Goal: Information Seeking & Learning: Learn about a topic

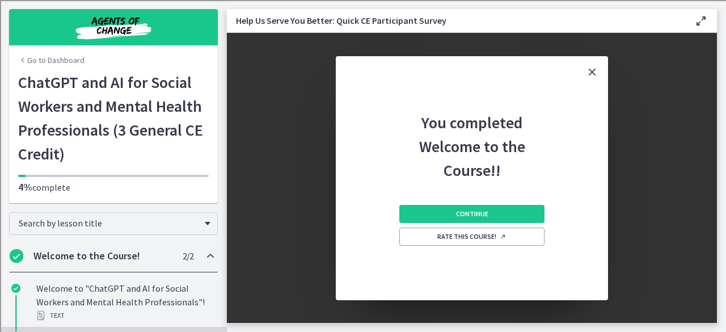
scroll to position [264, 0]
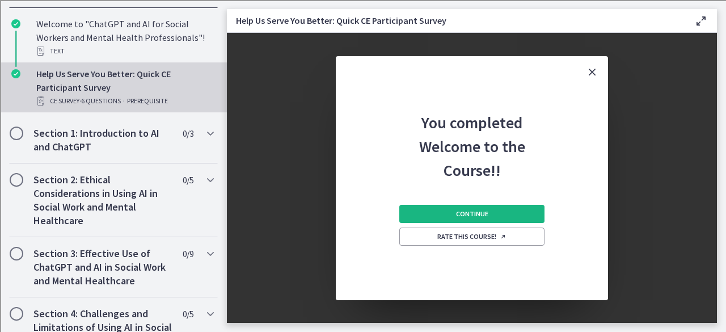
click at [491, 212] on button "Continue" at bounding box center [472, 214] width 145 height 18
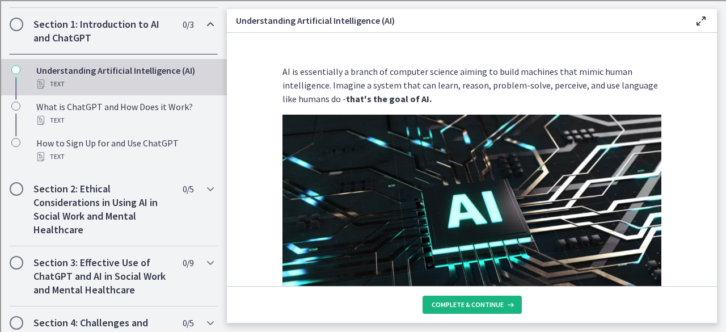
click at [478, 301] on span "Complete & continue" at bounding box center [468, 304] width 72 height 9
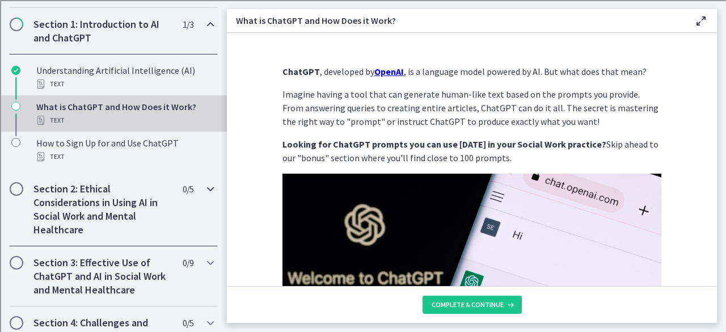
click at [0, 217] on div "Section 2: Ethical Considerations in Using AI in Social Work and Mental Healthc…" at bounding box center [113, 210] width 227 height 74
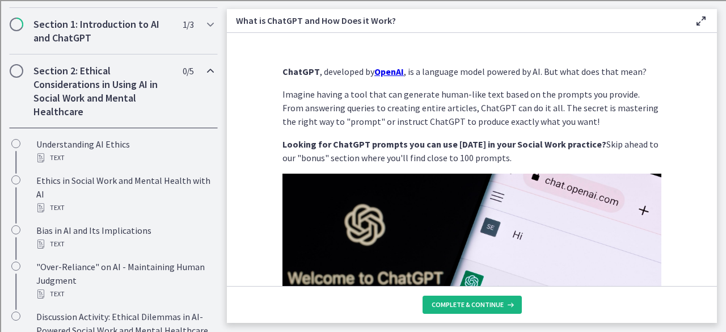
click at [478, 301] on span "Complete & continue" at bounding box center [468, 304] width 72 height 9
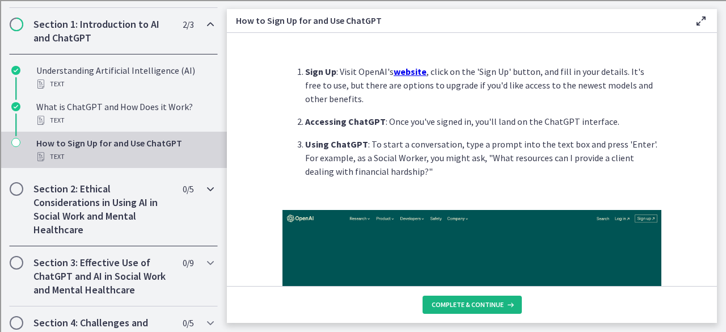
click at [478, 301] on span "Complete & continue" at bounding box center [468, 304] width 72 height 9
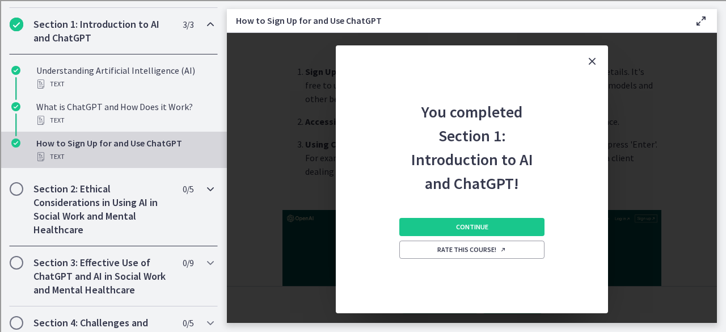
click at [478, 301] on div "Continue Rate this course!" at bounding box center [472, 254] width 145 height 118
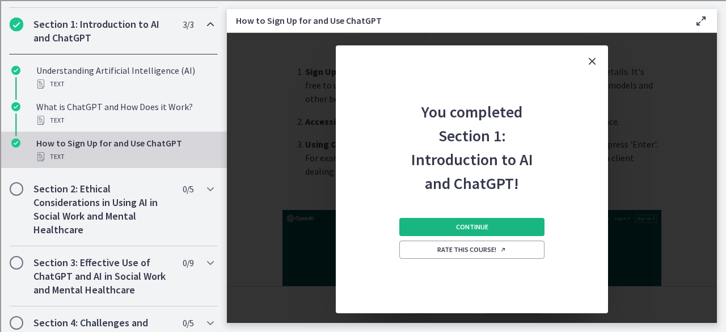
click at [536, 229] on button "Continue" at bounding box center [472, 227] width 145 height 18
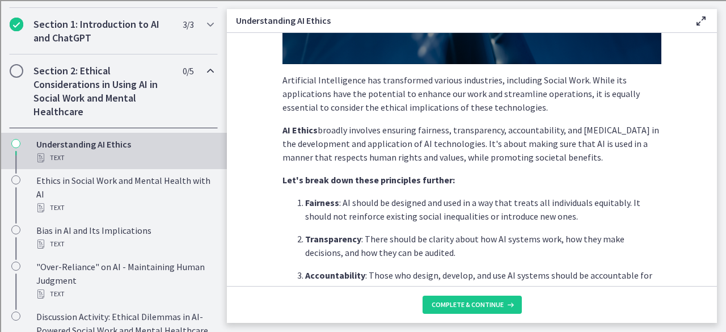
scroll to position [215, 0]
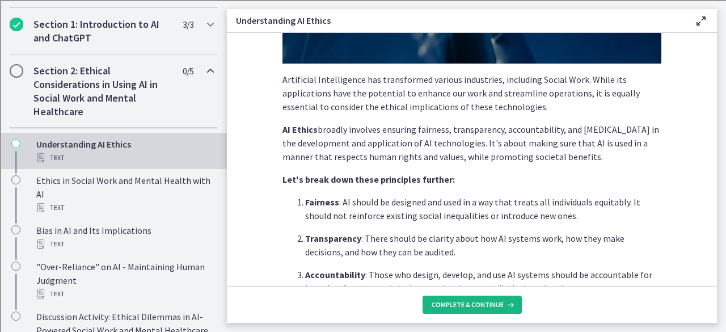
click at [505, 301] on icon at bounding box center [509, 304] width 11 height 9
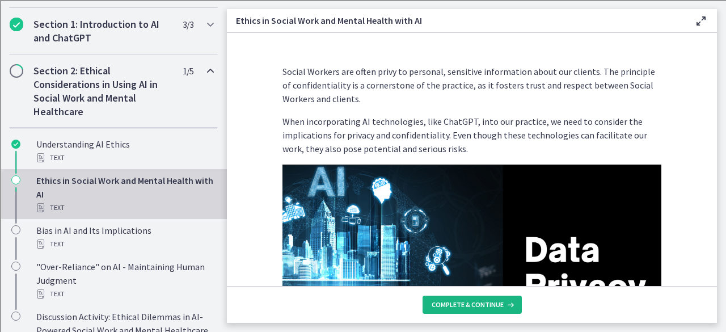
click at [507, 300] on icon at bounding box center [509, 304] width 11 height 9
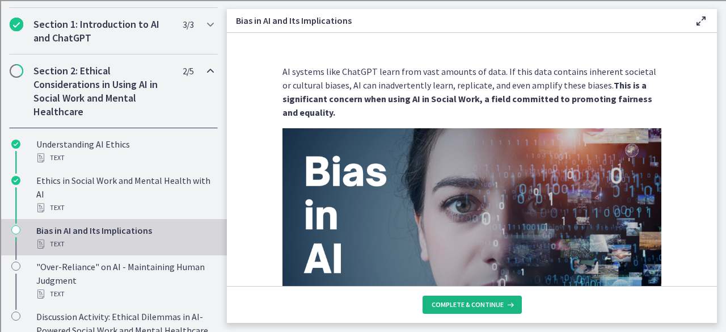
click at [507, 300] on icon at bounding box center [509, 304] width 11 height 9
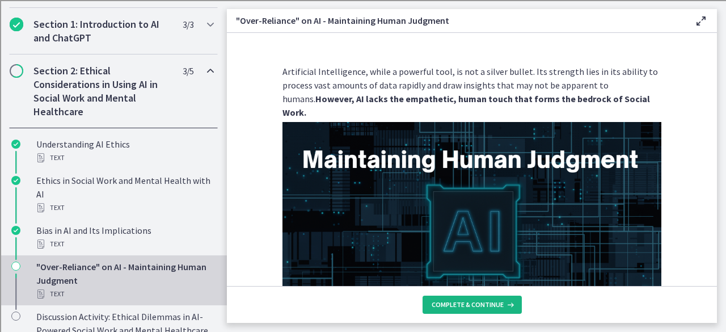
click at [507, 300] on icon at bounding box center [509, 304] width 11 height 9
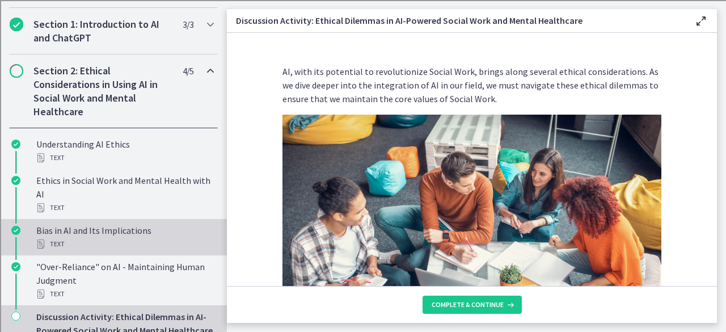
click at [138, 241] on div "Text" at bounding box center [124, 244] width 177 height 14
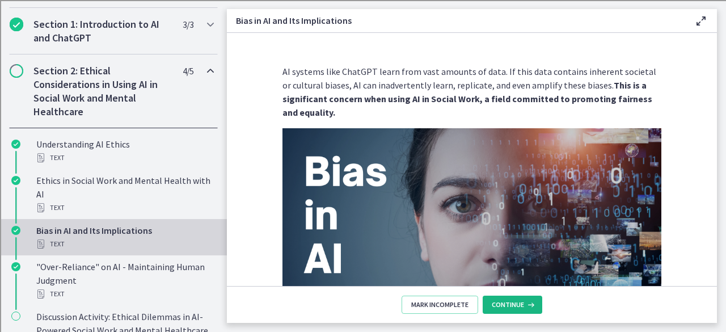
click at [501, 310] on button "Continue" at bounding box center [513, 305] width 60 height 18
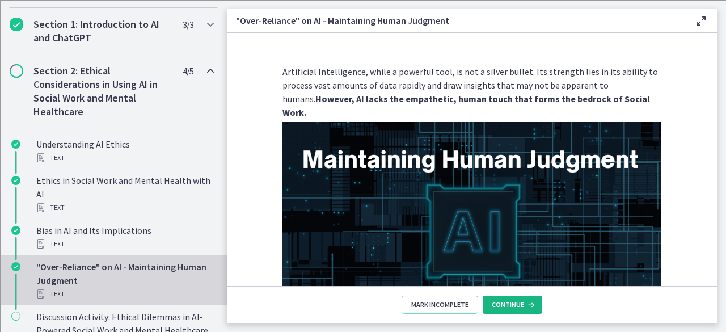
click at [501, 310] on button "Continue" at bounding box center [513, 305] width 60 height 18
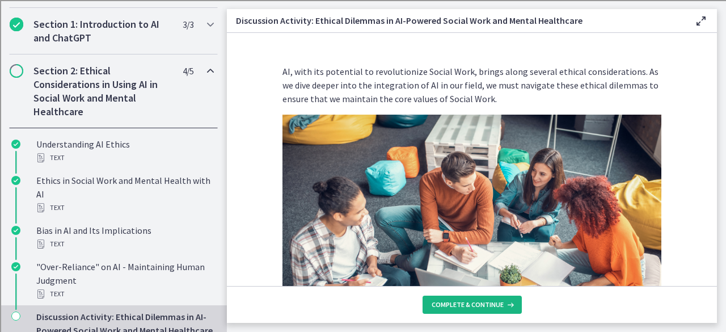
click at [501, 310] on button "Complete & continue" at bounding box center [472, 305] width 99 height 18
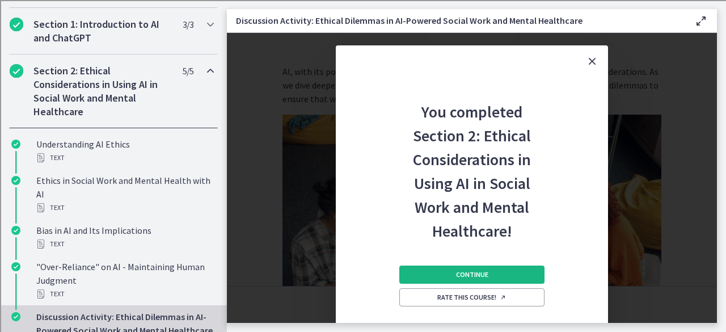
click at [513, 276] on button "Continue" at bounding box center [472, 275] width 145 height 18
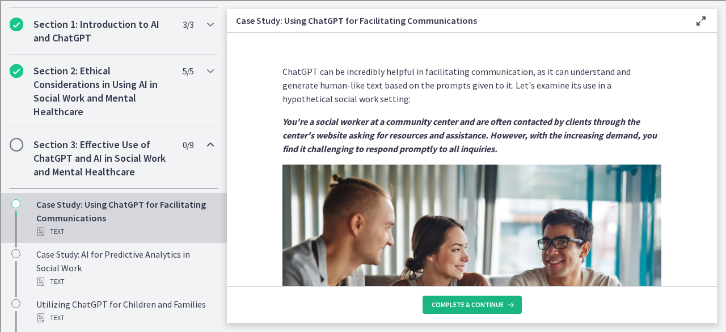
click at [504, 308] on icon at bounding box center [509, 304] width 11 height 9
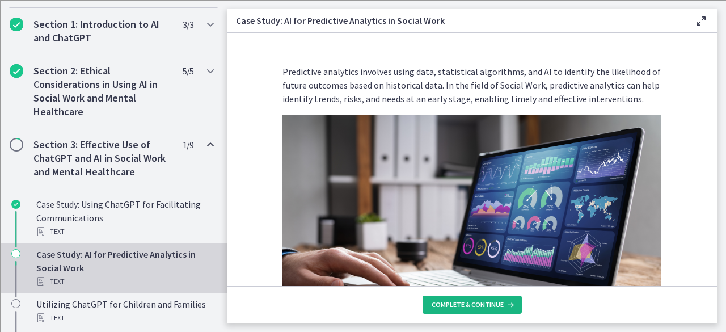
click at [504, 308] on icon at bounding box center [509, 304] width 11 height 9
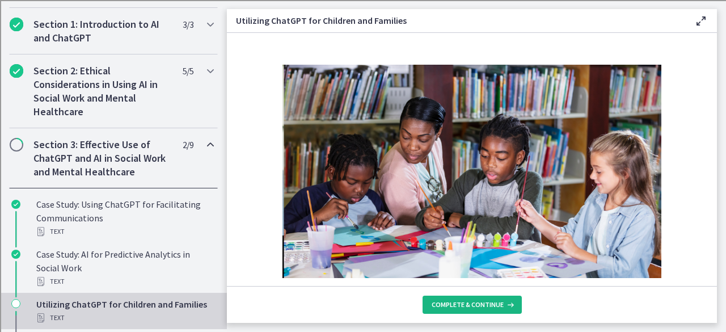
click at [504, 308] on icon at bounding box center [509, 304] width 11 height 9
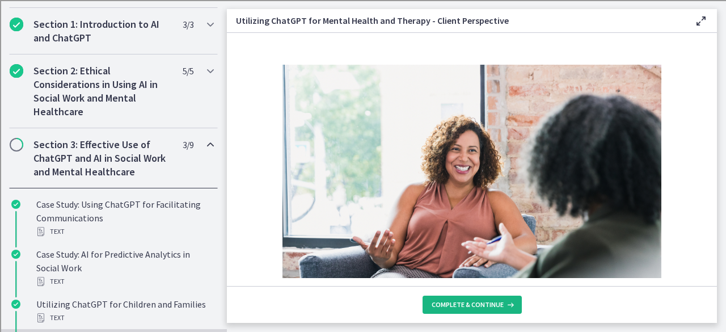
click at [504, 308] on icon at bounding box center [509, 304] width 11 height 9
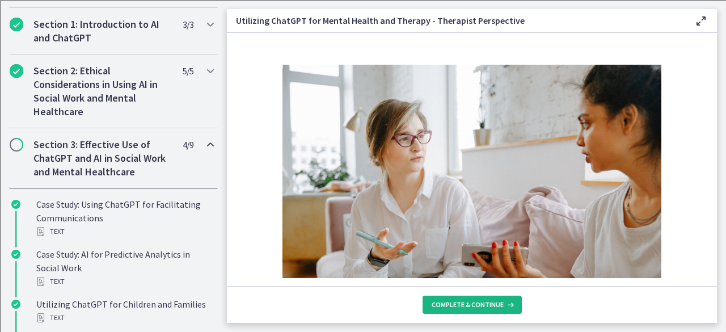
click at [504, 308] on icon at bounding box center [509, 304] width 11 height 9
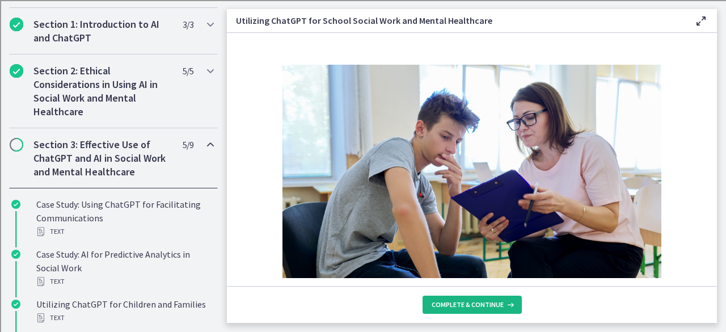
click at [504, 308] on icon at bounding box center [509, 304] width 11 height 9
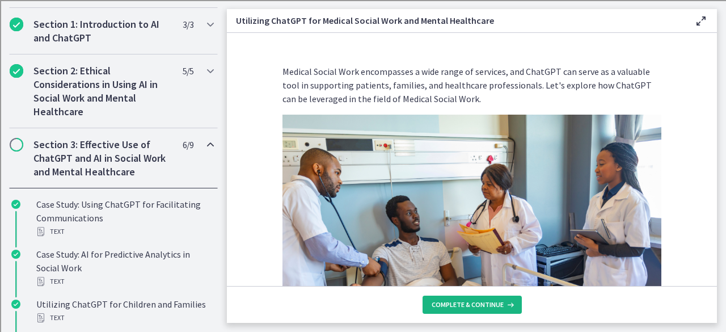
click at [504, 308] on icon at bounding box center [509, 304] width 11 height 9
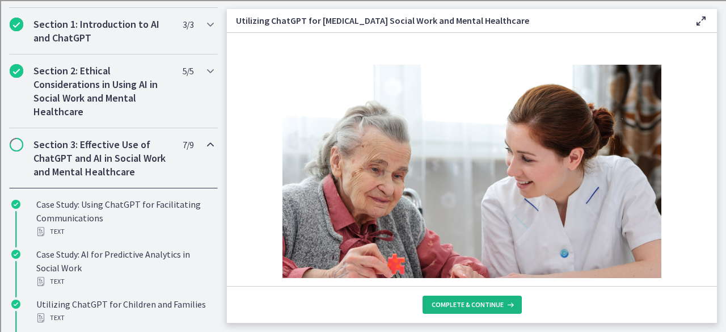
click at [504, 308] on icon at bounding box center [509, 304] width 11 height 9
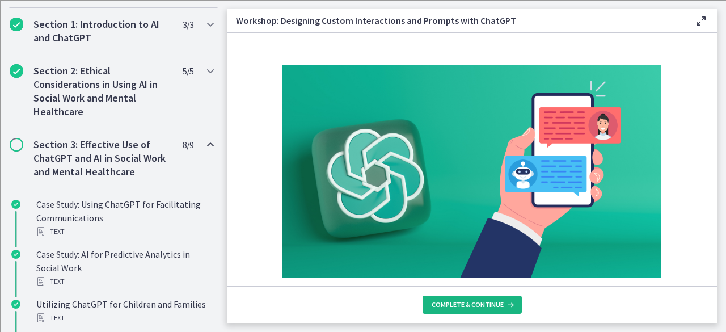
click at [504, 308] on icon at bounding box center [509, 304] width 11 height 9
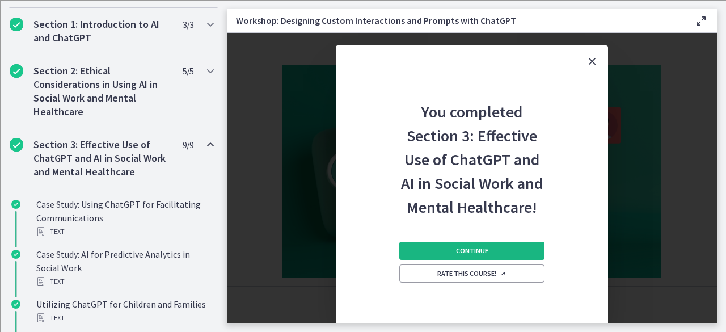
click at [504, 247] on button "Continue" at bounding box center [472, 251] width 145 height 18
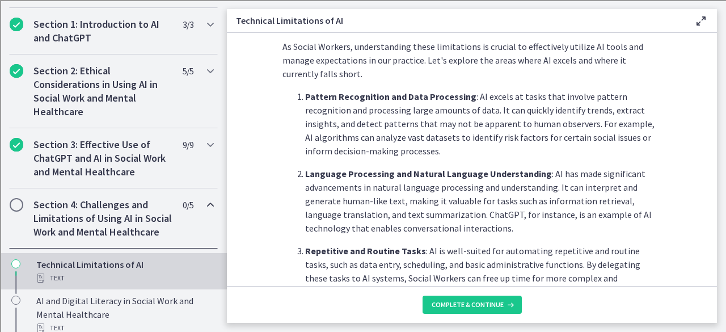
scroll to position [35, 0]
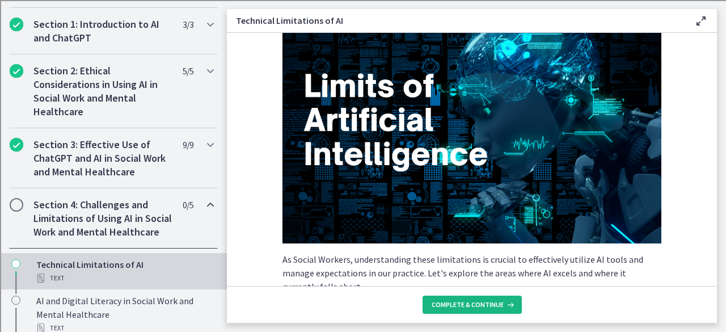
click at [497, 299] on button "Complete & continue" at bounding box center [472, 305] width 99 height 18
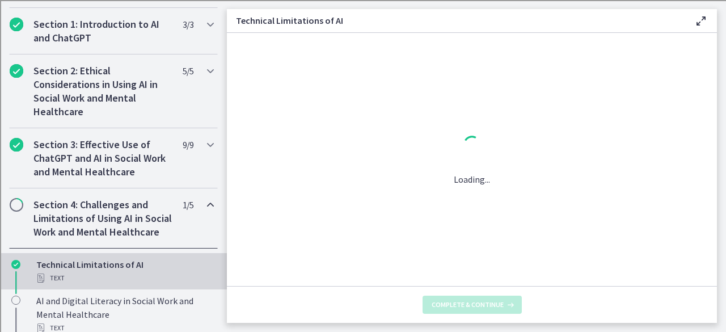
scroll to position [0, 0]
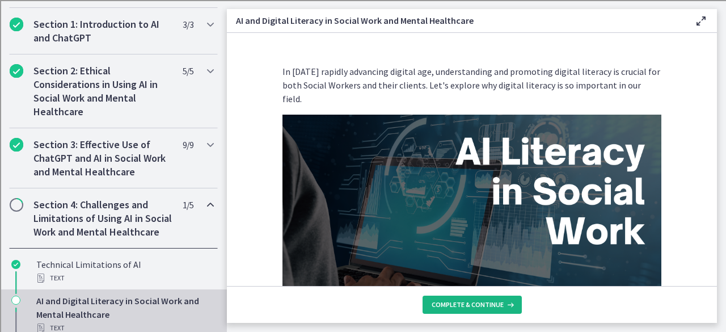
click at [497, 299] on button "Complete & continue" at bounding box center [472, 305] width 99 height 18
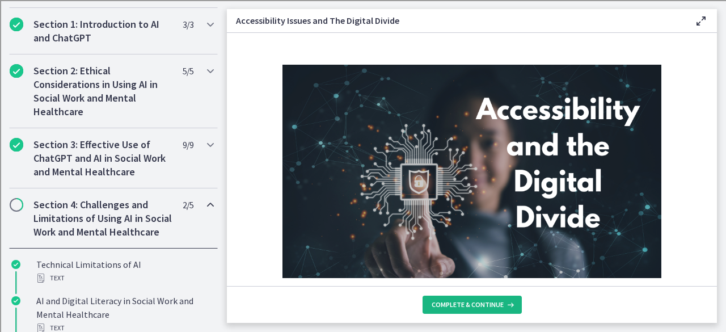
click at [497, 299] on button "Complete & continue" at bounding box center [472, 305] width 99 height 18
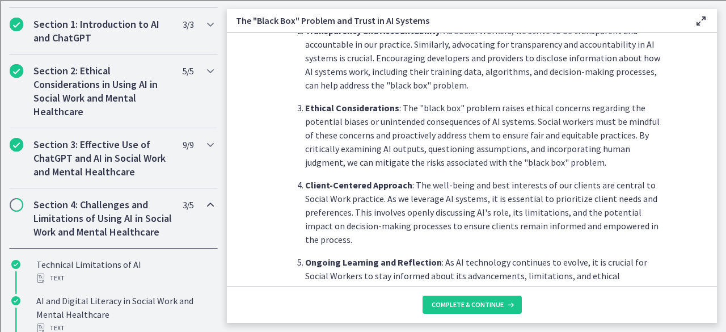
scroll to position [492, 0]
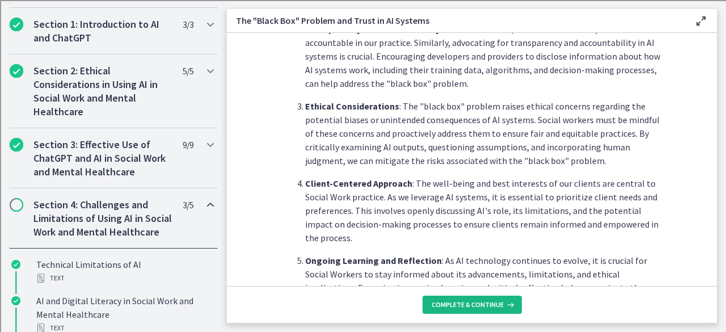
click at [495, 310] on button "Complete & continue" at bounding box center [472, 305] width 99 height 18
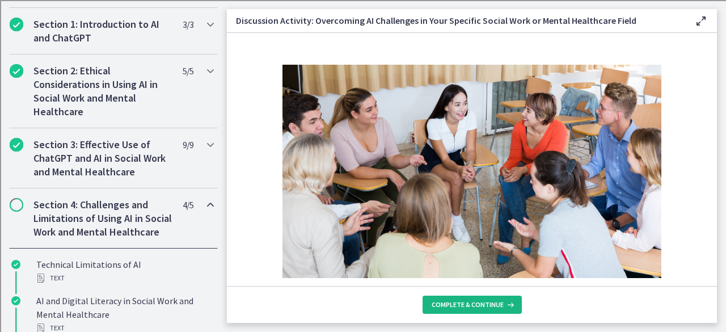
click at [495, 310] on button "Complete & continue" at bounding box center [472, 305] width 99 height 18
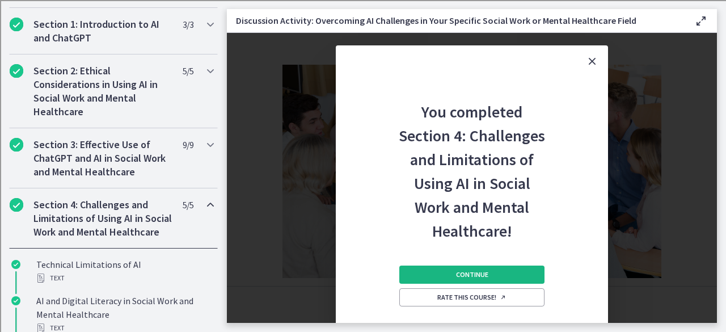
click at [503, 276] on button "Continue" at bounding box center [472, 275] width 145 height 18
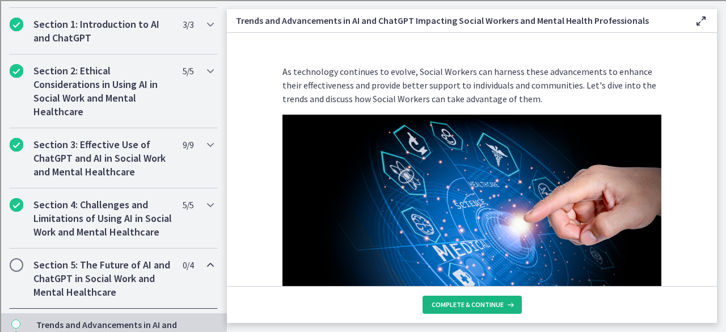
click at [506, 305] on icon at bounding box center [509, 304] width 11 height 9
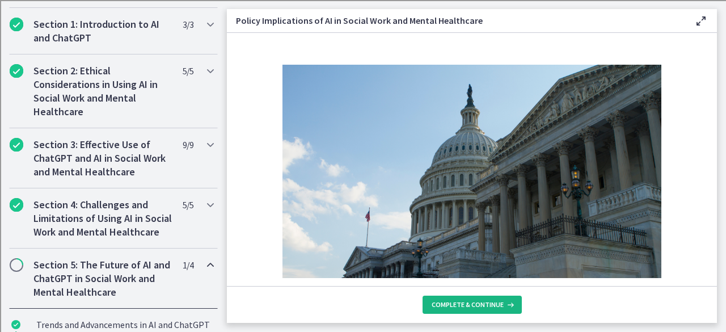
click at [506, 305] on icon at bounding box center [509, 304] width 11 height 9
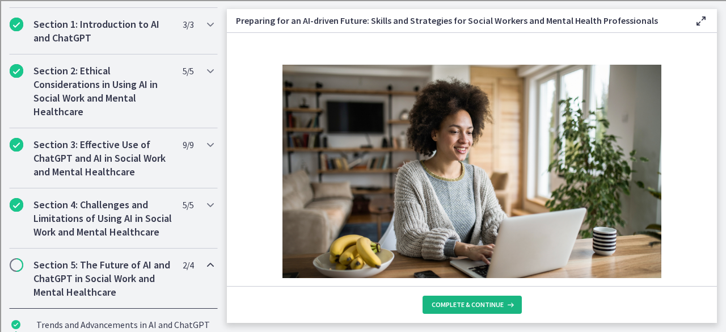
click at [488, 306] on span "Complete & continue" at bounding box center [468, 304] width 72 height 9
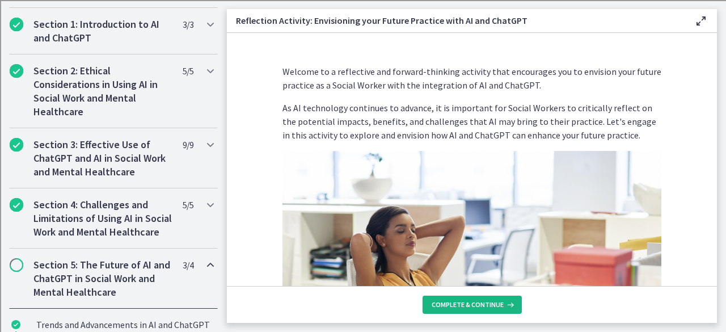
click at [488, 306] on span "Complete & continue" at bounding box center [468, 304] width 72 height 9
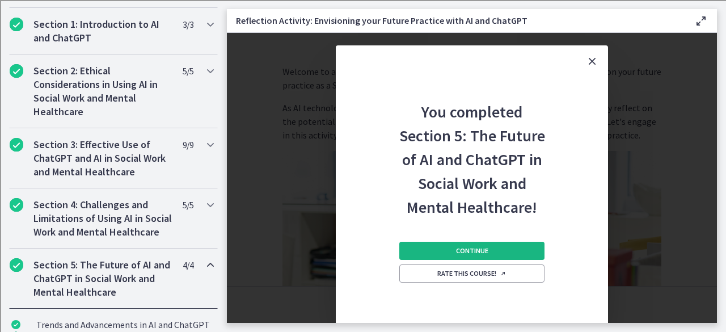
click at [484, 245] on button "Continue" at bounding box center [472, 251] width 145 height 18
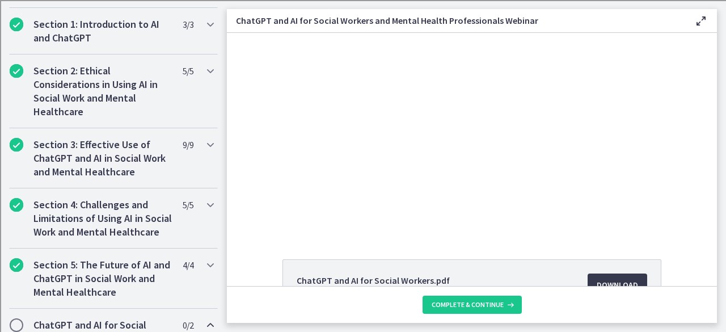
click at [363, 48] on div at bounding box center [472, 133] width 366 height 200
click at [363, 12] on div "ChatGPT and AI for Social Workers and Mental Health Professionals Webinar Enabl…" at bounding box center [472, 21] width 490 height 24
click at [386, 12] on div "ChatGPT and AI for Social Workers and Mental Health Professionals Webinar Enabl…" at bounding box center [472, 21] width 490 height 24
click at [493, 191] on div at bounding box center [472, 133] width 366 height 200
